Goal: Transaction & Acquisition: Purchase product/service

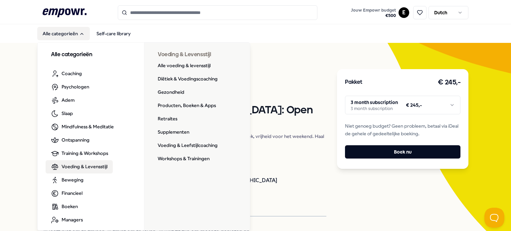
click at [73, 167] on span "Voeding & Levensstijl" at bounding box center [85, 166] width 46 height 7
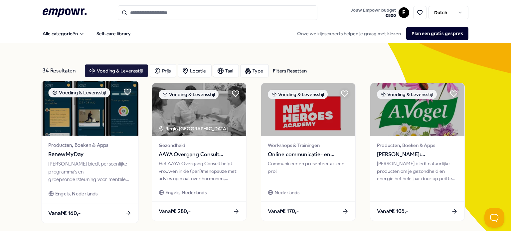
click at [87, 160] on div "Producten, Boeken & Apps RenewMyDay Renewmyday biedt persoonlijke programma's e…" at bounding box center [90, 169] width 97 height 67
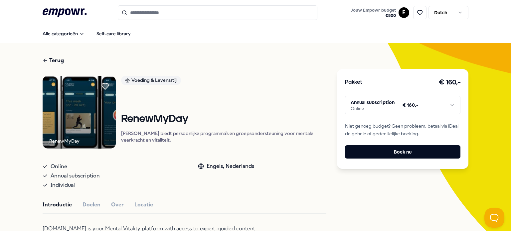
click at [419, 111] on html ".empowr-logo_svg__cls-1{fill:#03032f} Jouw Empowr budget € 500 E Dutch Alle cat…" at bounding box center [255, 115] width 511 height 231
click at [419, 108] on html ".empowr-logo_svg__cls-1{fill:#03032f} Jouw Empowr budget € 500 E Dutch Alle cat…" at bounding box center [255, 115] width 511 height 231
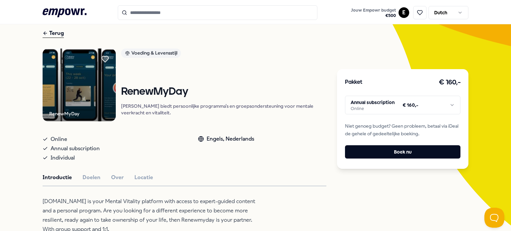
scroll to position [67, 0]
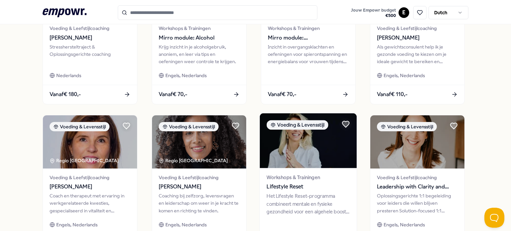
scroll to position [300, 0]
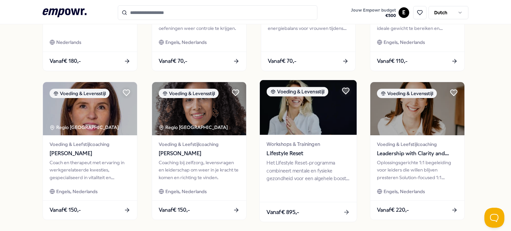
click at [317, 156] on span "Lifestyle Reset" at bounding box center [308, 153] width 83 height 9
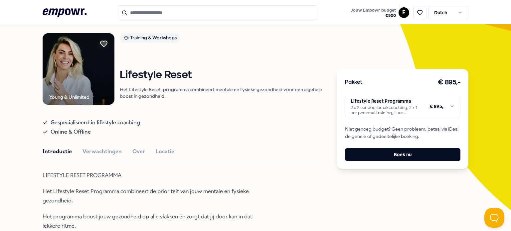
click at [391, 110] on html ".empowr-logo_svg__cls-1{fill:#03032f} Jouw Empowr budget € 500 E Dutch Alle cat…" at bounding box center [255, 115] width 511 height 231
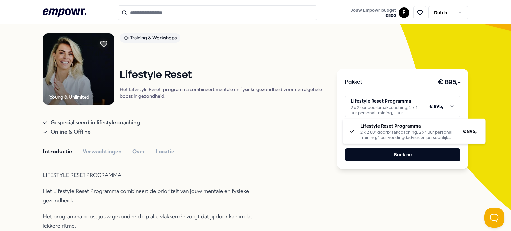
click at [391, 110] on html ".empowr-logo_svg__cls-1{fill:#03032f} Jouw Empowr budget € 500 E Dutch Alle cat…" at bounding box center [255, 115] width 511 height 231
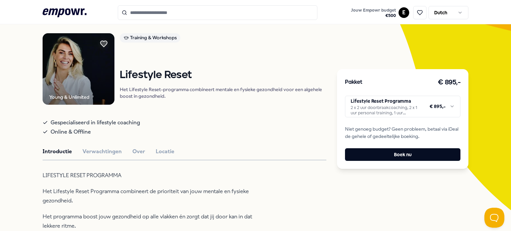
scroll to position [76, 0]
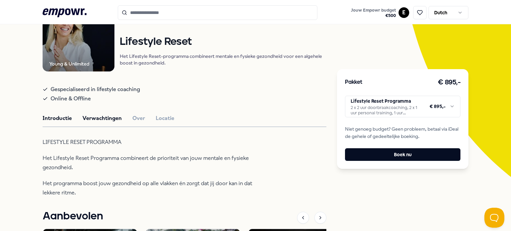
click at [95, 118] on button "Verwachtingen" at bounding box center [102, 118] width 39 height 9
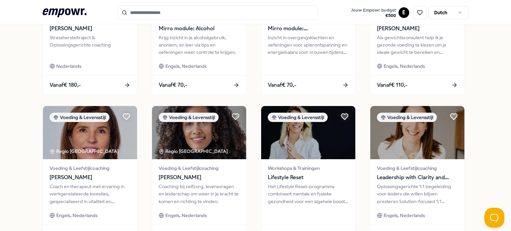
scroll to position [342, 0]
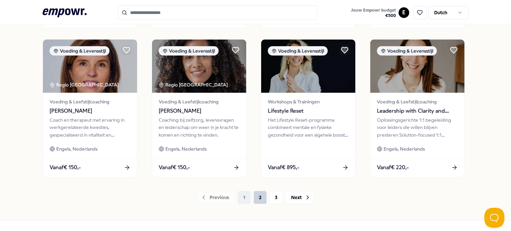
click at [258, 201] on button "2" at bounding box center [260, 197] width 13 height 13
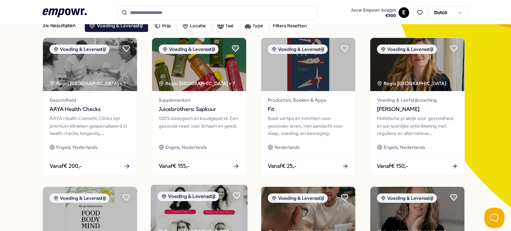
scroll to position [9, 0]
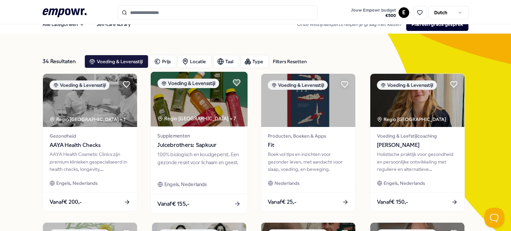
click at [185, 145] on span "Juicebrothers: Sapkuur" at bounding box center [198, 145] width 83 height 9
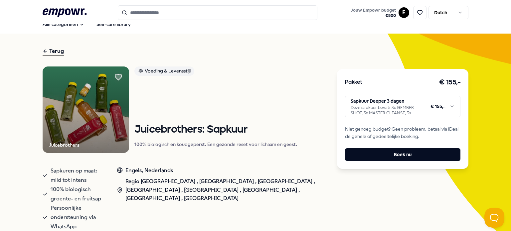
click at [452, 109] on html ".empowr-logo_svg__cls-1{fill:#03032f} Jouw Empowr budget € 500 E Dutch Alle cat…" at bounding box center [255, 115] width 511 height 231
click at [327, 99] on html ".empowr-logo_svg__cls-1{fill:#03032f} Jouw Empowr budget € 500 E Dutch Alle cat…" at bounding box center [255, 115] width 511 height 231
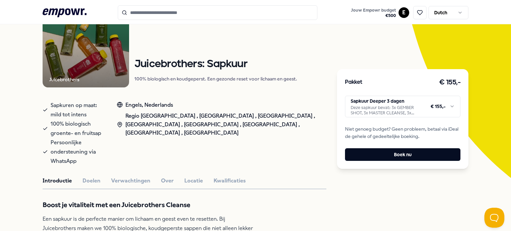
scroll to position [76, 0]
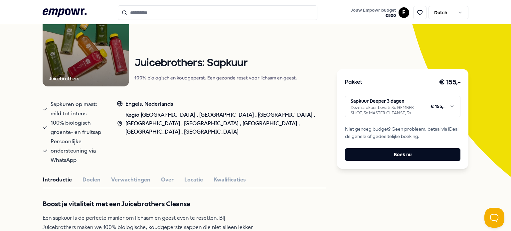
click at [423, 103] on html ".empowr-logo_svg__cls-1{fill:#03032f} Jouw Empowr budget € 500 E Dutch Alle cat…" at bounding box center [255, 115] width 511 height 231
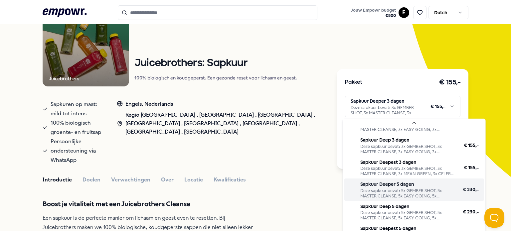
scroll to position [16, 0]
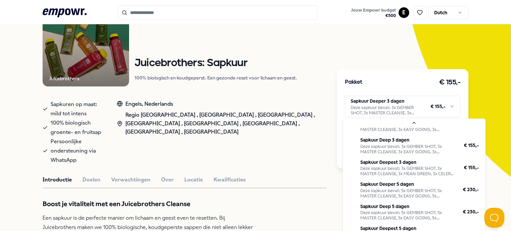
click at [487, 80] on html ".empowr-logo_svg__cls-1{fill:#03032f} Jouw Empowr budget € 500 E Dutch Alle cat…" at bounding box center [255, 115] width 511 height 231
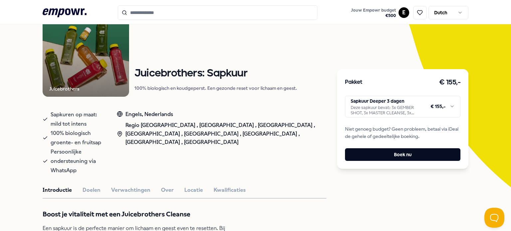
scroll to position [58, 0]
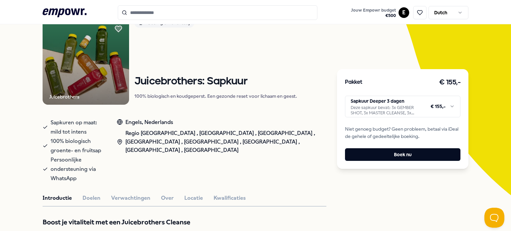
click at [420, 115] on html ".empowr-logo_svg__cls-1{fill:#03032f} Jouw Empowr budget € 500 E Dutch Alle cat…" at bounding box center [255, 115] width 511 height 231
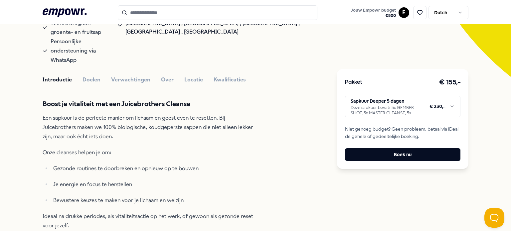
scroll to position [124, 0]
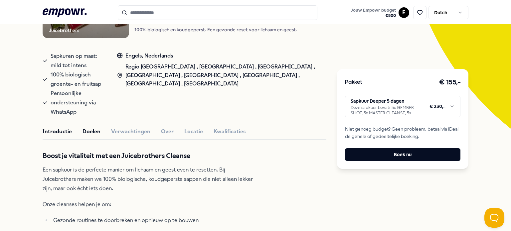
click at [90, 127] on button "Doelen" at bounding box center [92, 131] width 18 height 9
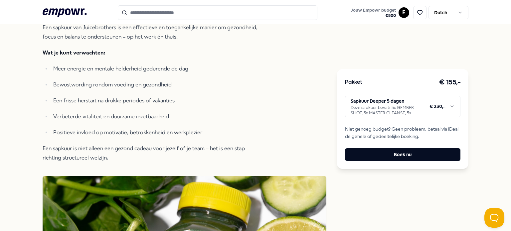
scroll to position [157, 0]
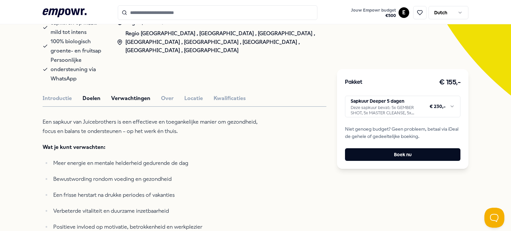
click at [121, 94] on button "Verwachtingen" at bounding box center [130, 98] width 39 height 9
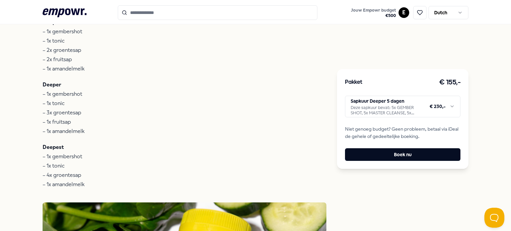
scroll to position [291, 0]
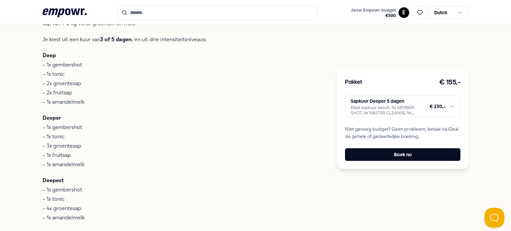
click at [366, 103] on html ".empowr-logo_svg__cls-1{fill:#03032f} Jouw Empowr budget € 500 E Dutch Alle cat…" at bounding box center [255, 115] width 511 height 231
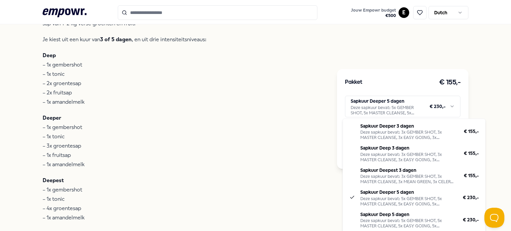
click at [366, 103] on html ".empowr-logo_svg__cls-1{fill:#03032f} Jouw Empowr budget € 500 E Dutch Alle cat…" at bounding box center [255, 115] width 511 height 231
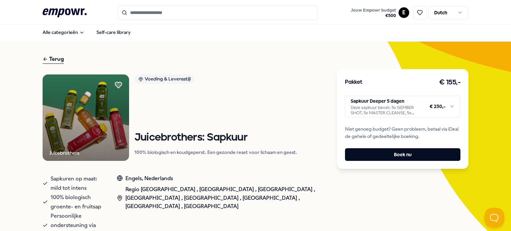
scroll to position [0, 0]
